Goal: Book appointment/travel/reservation

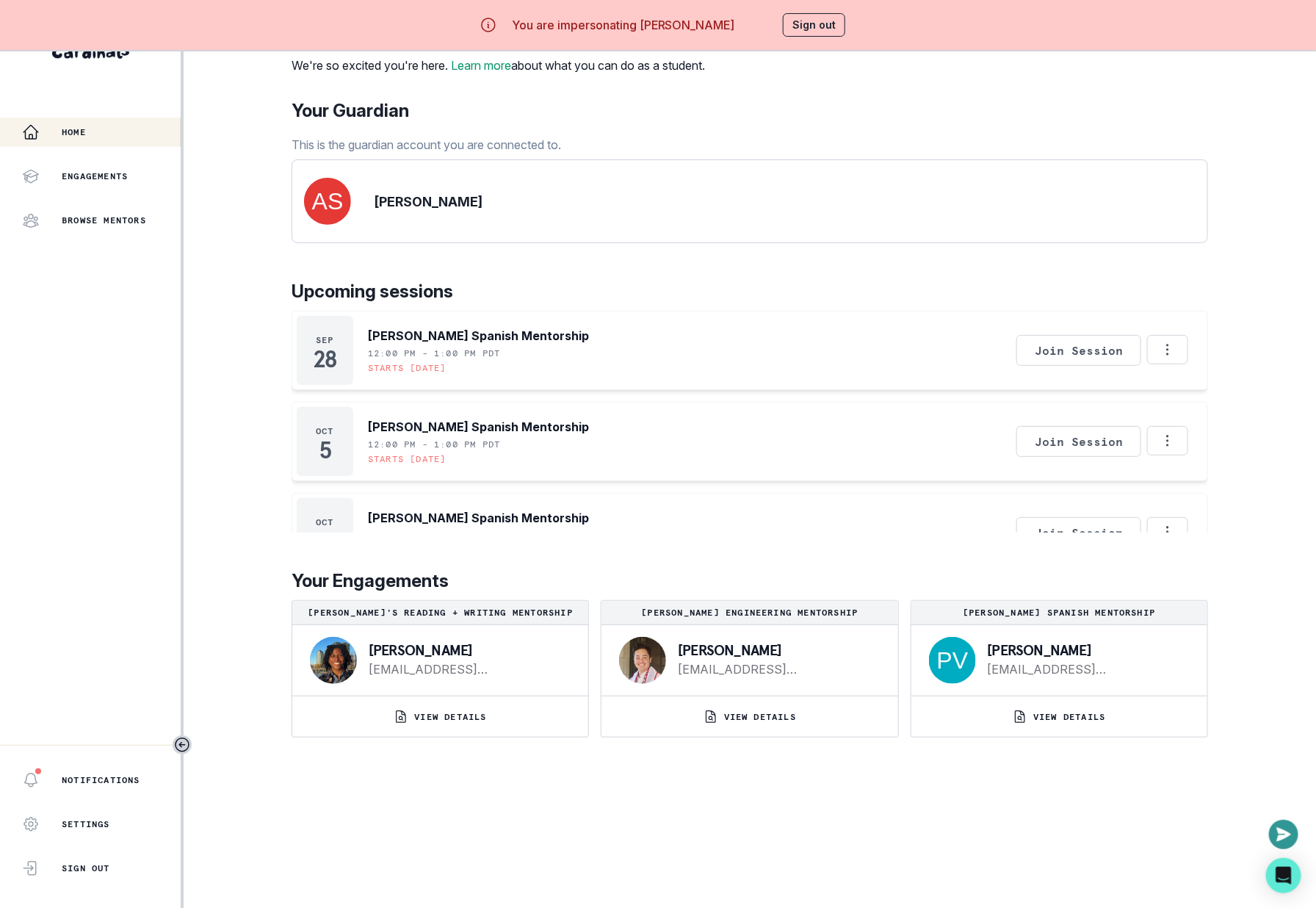
scroll to position [583, 0]
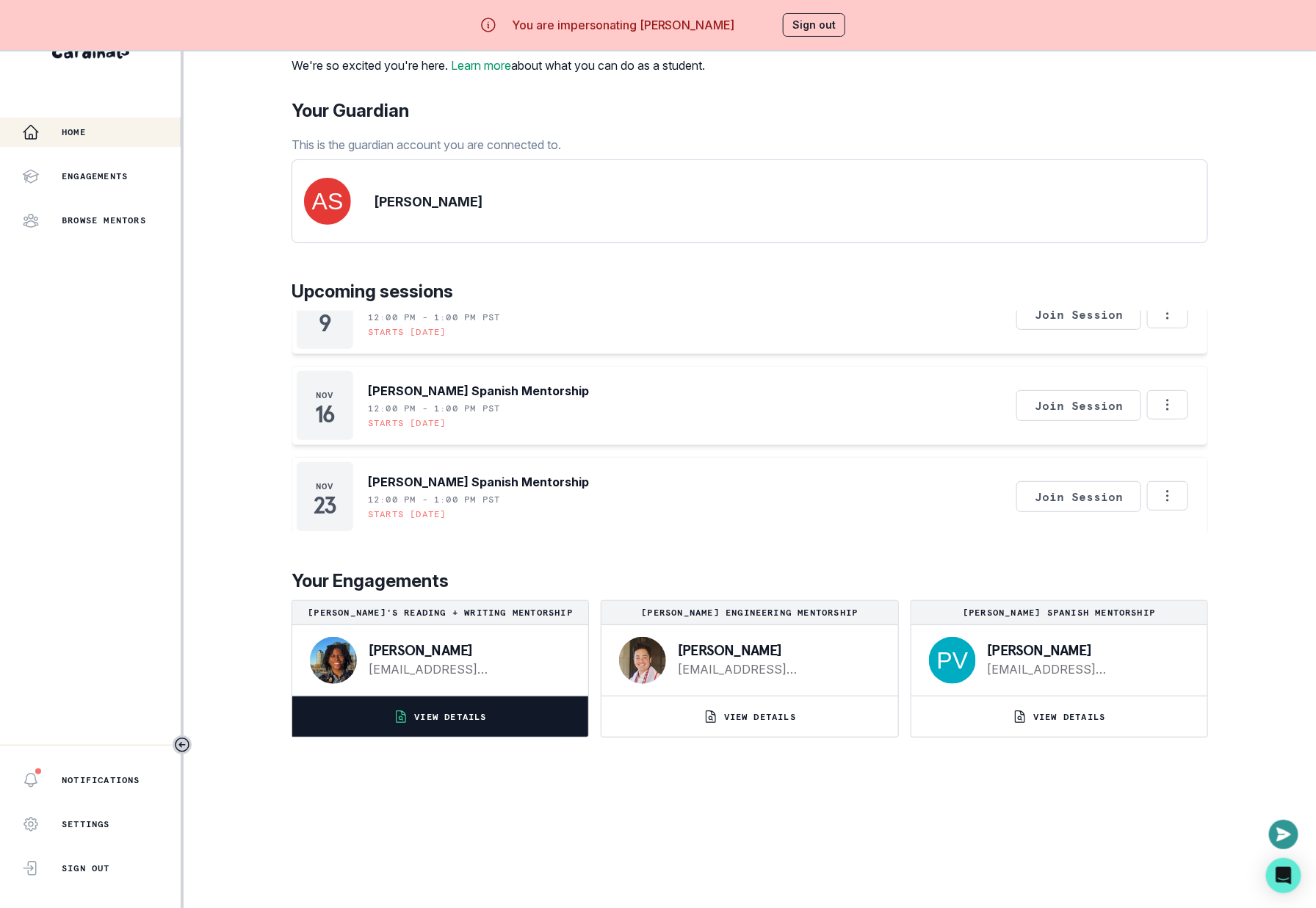
click at [517, 735] on button "VIEW DETAILS" at bounding box center [440, 717] width 296 height 40
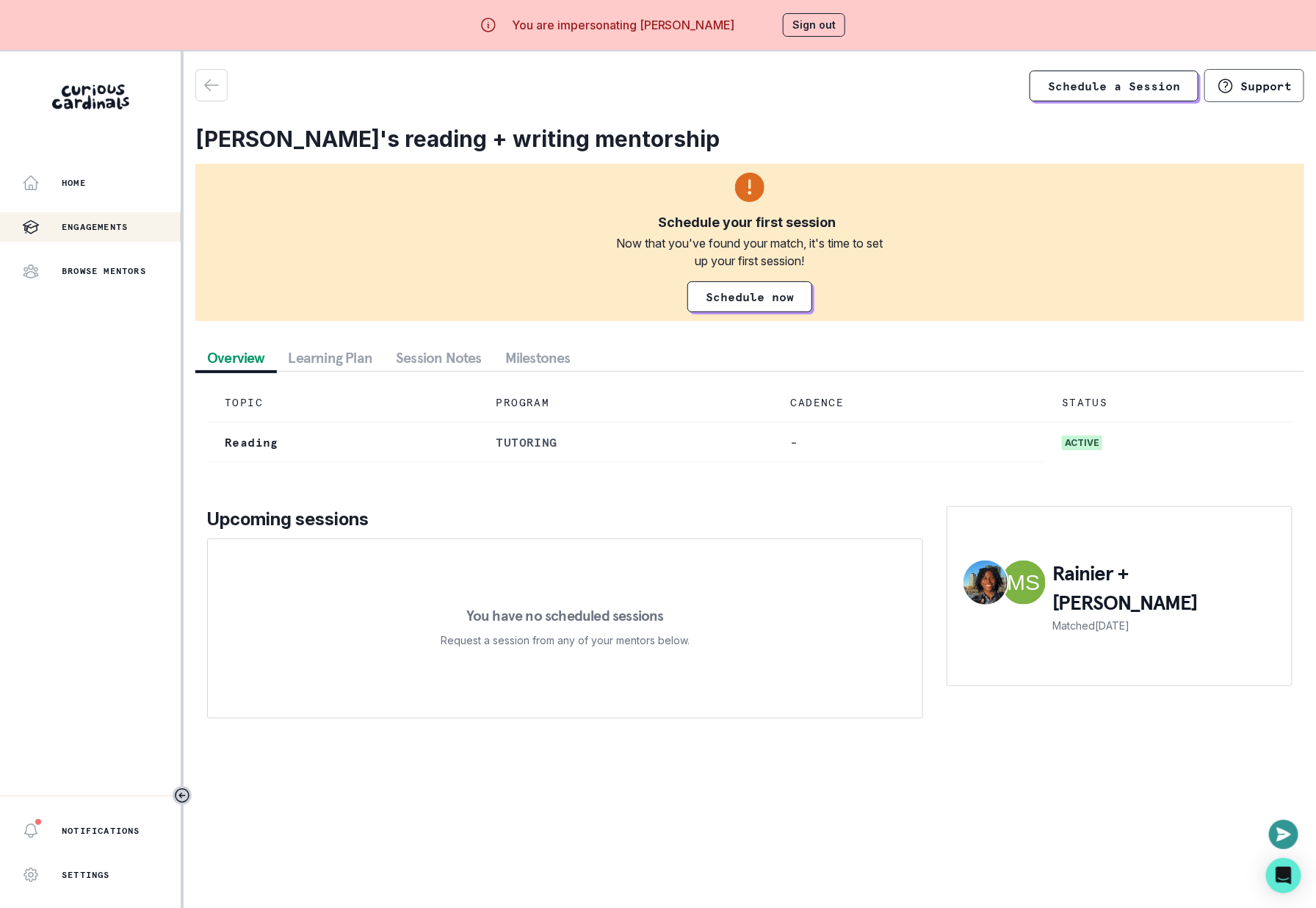
click at [451, 354] on button "Session Notes" at bounding box center [439, 358] width 110 height 26
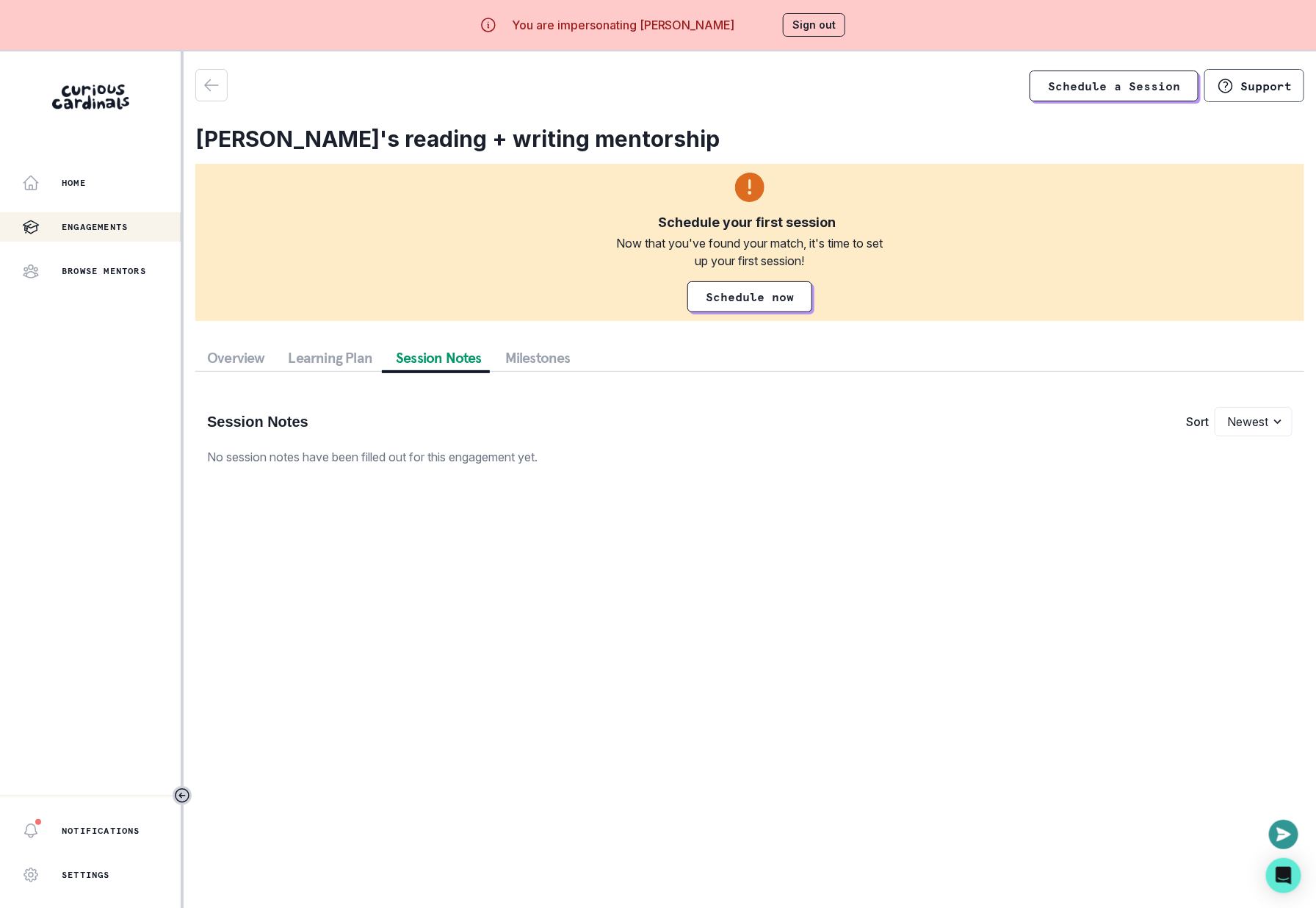
click at [236, 359] on button "Overview" at bounding box center [236, 358] width 82 height 26
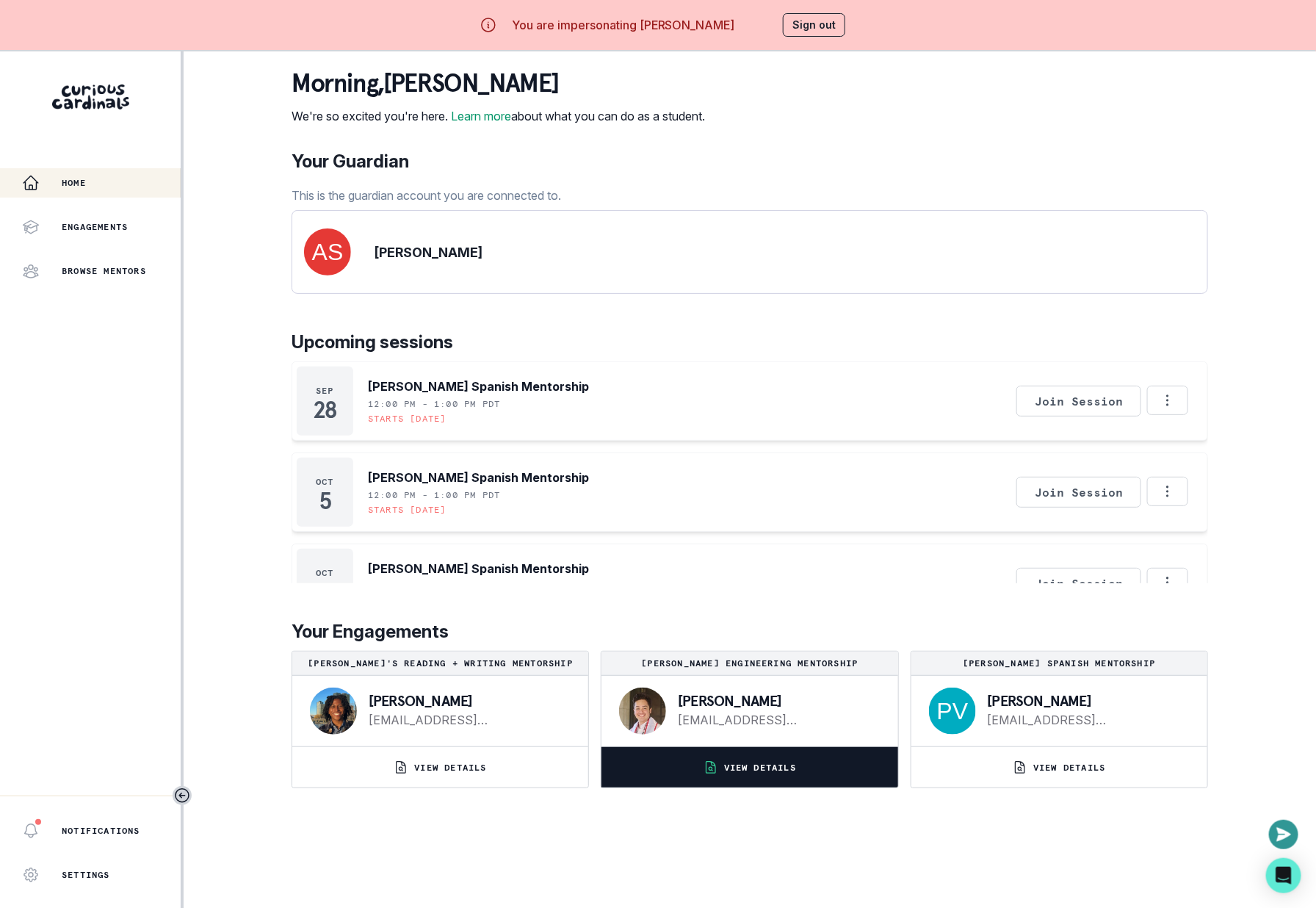
click at [804, 787] on button "VIEW DETAILS" at bounding box center [749, 767] width 296 height 40
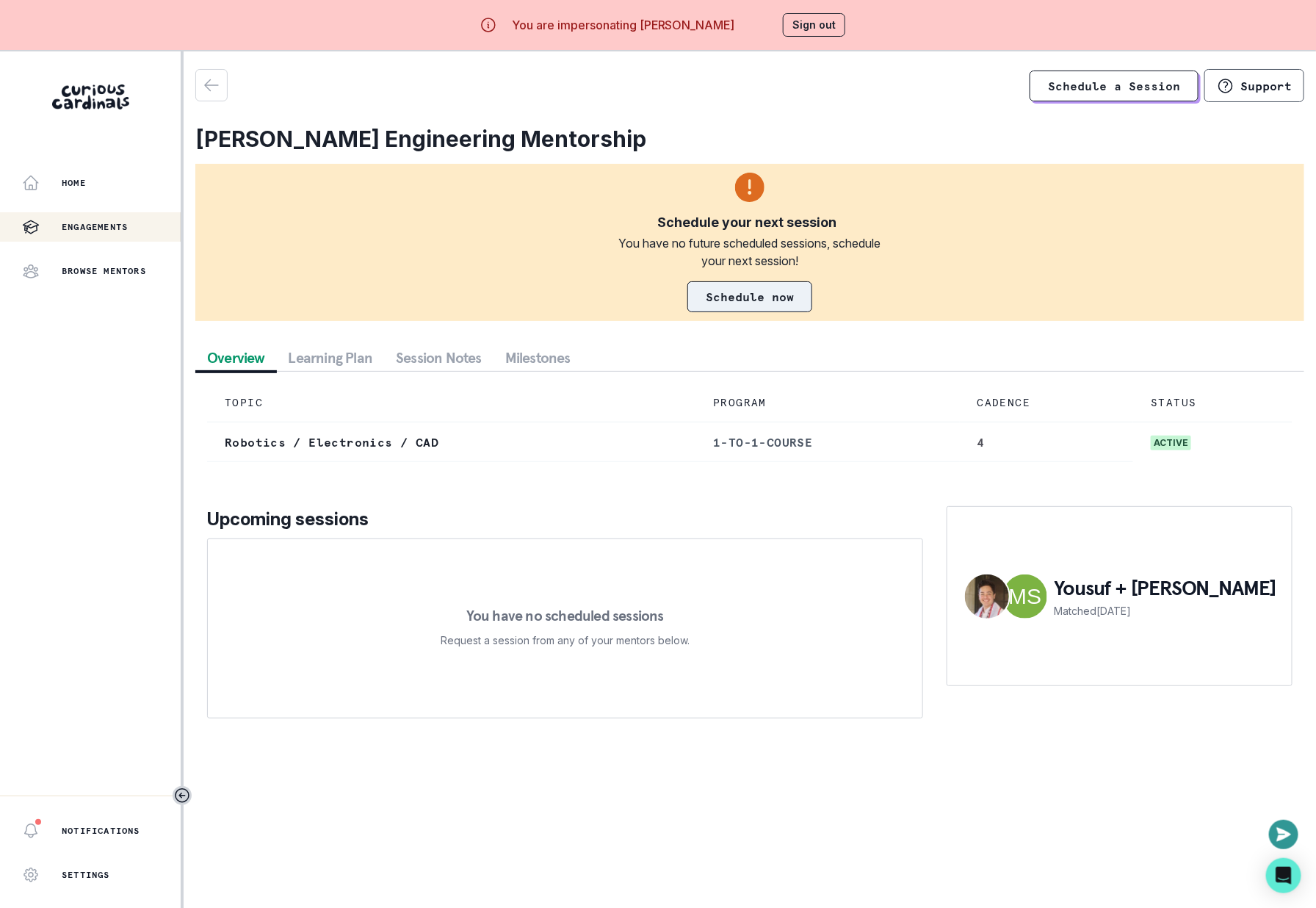
click at [719, 304] on link "Schedule now" at bounding box center [750, 297] width 125 height 31
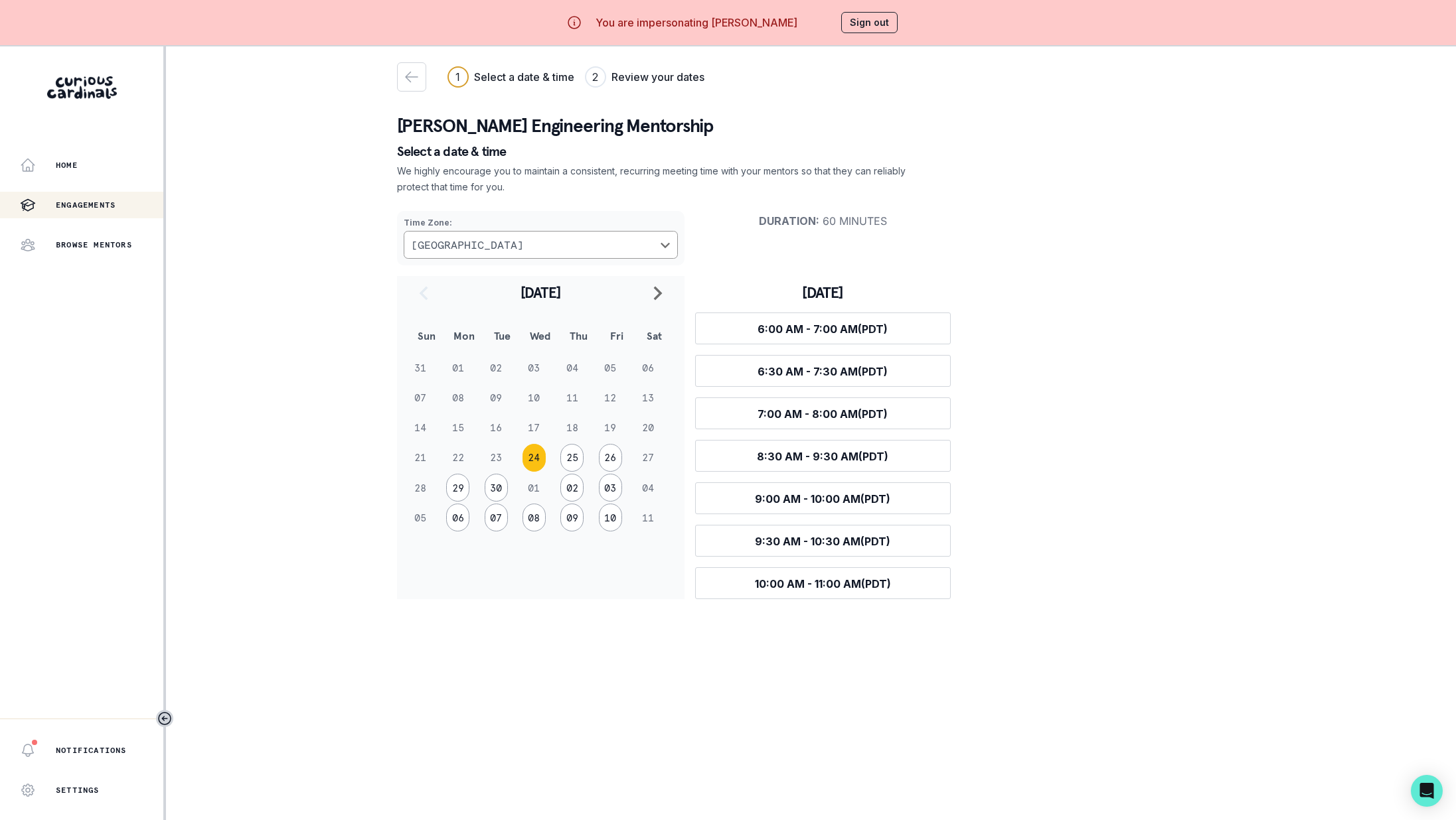
click at [850, 15] on button "Sign out" at bounding box center [870, 22] width 56 height 21
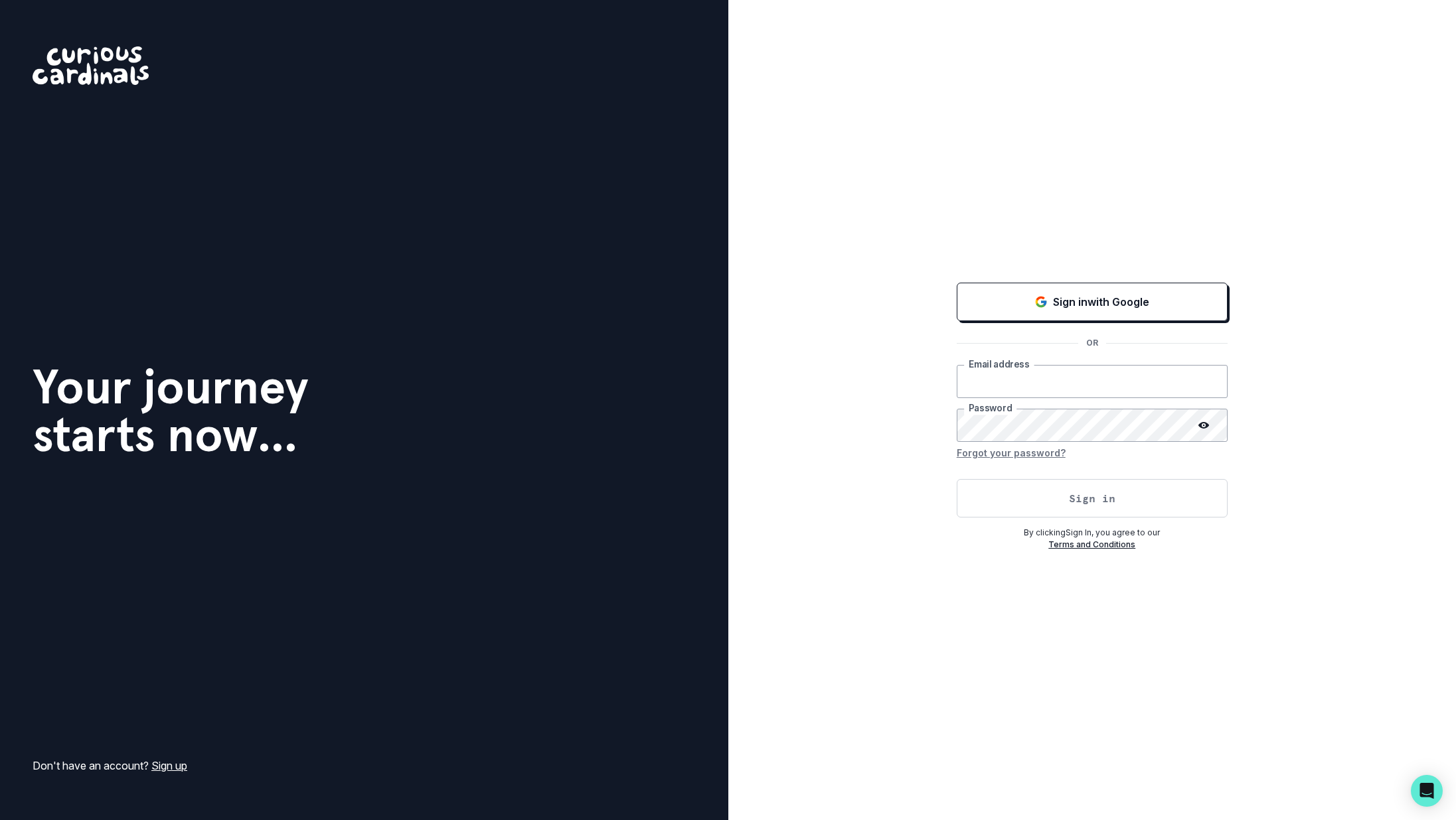
type input "[EMAIL_ADDRESS][DOMAIN_NAME]"
click at [986, 503] on button "Sign in" at bounding box center [1092, 498] width 271 height 39
